Goal: Information Seeking & Learning: Learn about a topic

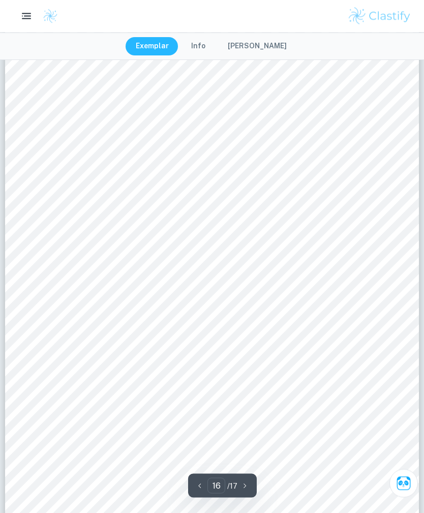
scroll to position [8412, 0]
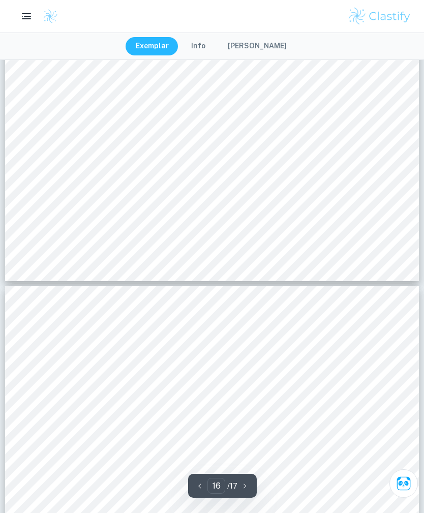
type input "17"
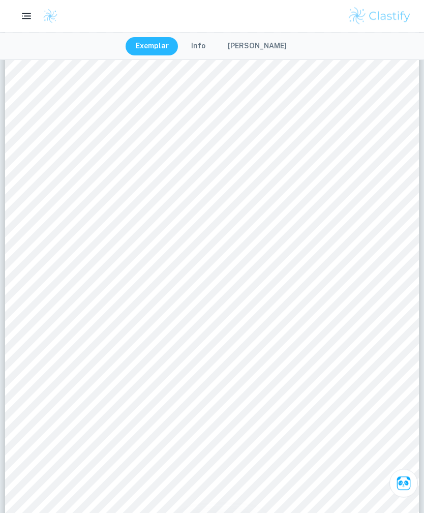
scroll to position [8951, 0]
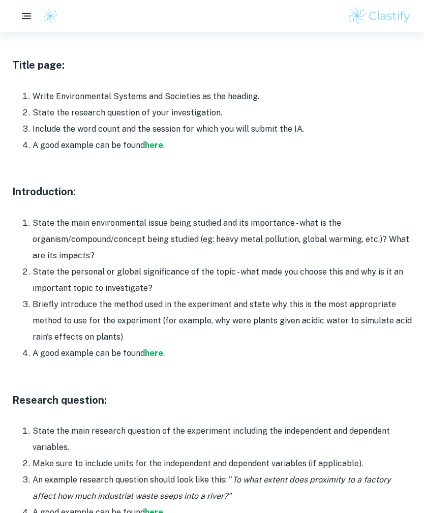
scroll to position [535, 0]
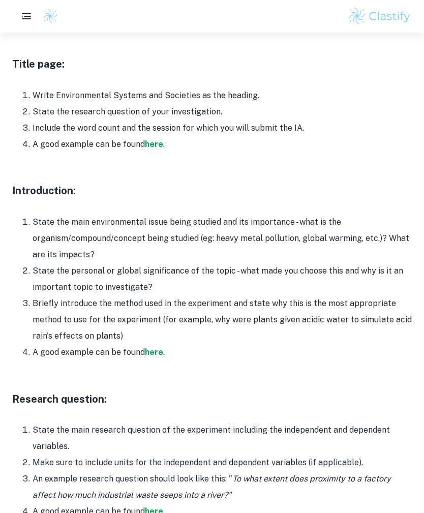
click at [155, 348] on strong "here" at bounding box center [154, 353] width 18 height 10
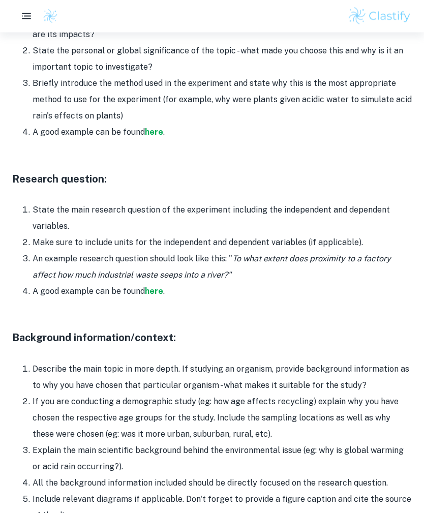
scroll to position [755, 0]
click at [392, 338] on h3 "Background information/context:" at bounding box center [212, 337] width 400 height 15
